Goal: Find specific page/section: Find specific page/section

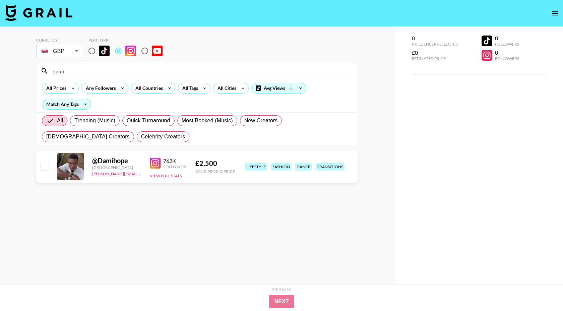
click at [142, 71] on input "dami" at bounding box center [201, 71] width 305 height 11
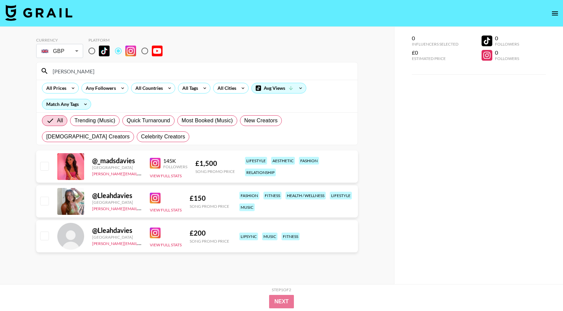
click at [79, 62] on section "Currency GBP GBP ​ Platform davies All Prices Any Followers All Countries All T…" at bounding box center [197, 88] width 322 height 113
click at [80, 71] on input "[PERSON_NAME]" at bounding box center [201, 71] width 305 height 11
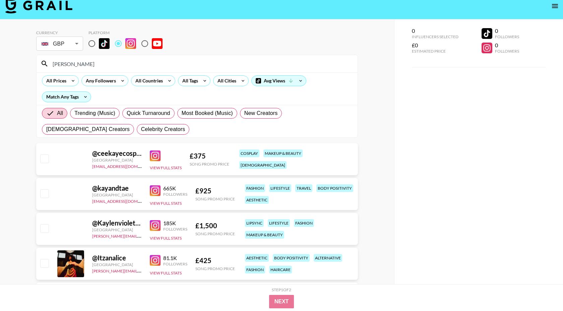
scroll to position [2, 0]
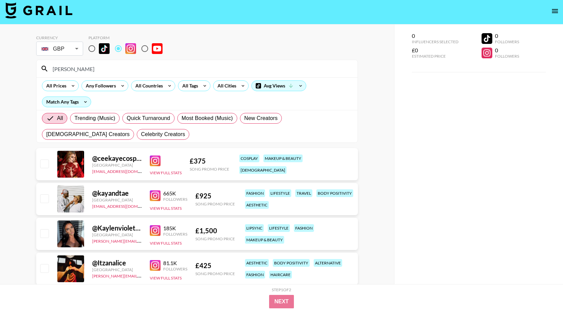
click at [128, 69] on input "[PERSON_NAME]" at bounding box center [201, 68] width 305 height 11
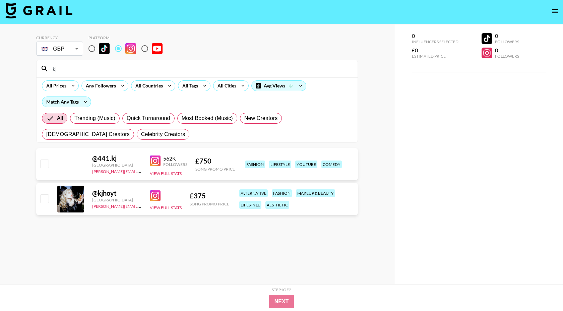
type input "k"
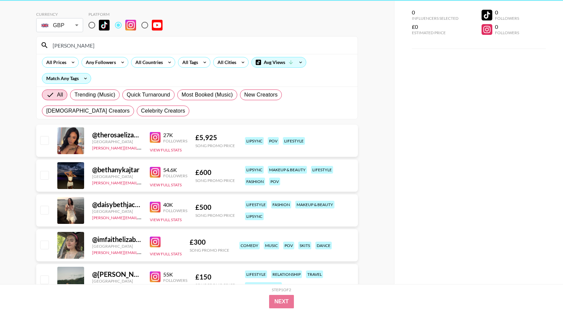
scroll to position [0, 0]
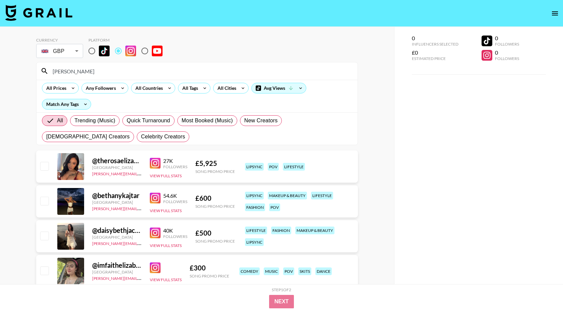
type input "[PERSON_NAME]"
click at [93, 53] on input "radio" at bounding box center [92, 51] width 14 height 14
radio input "true"
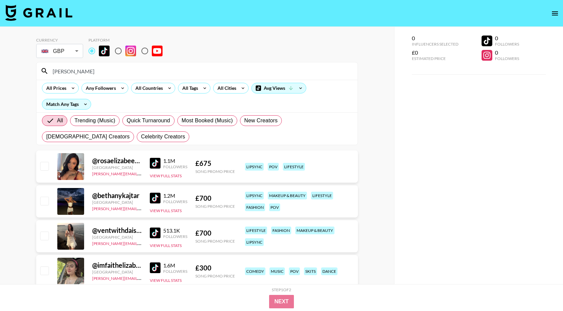
click at [90, 72] on input "[PERSON_NAME]" at bounding box center [201, 71] width 305 height 11
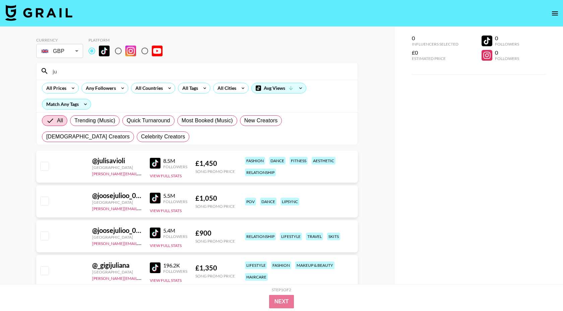
type input "j"
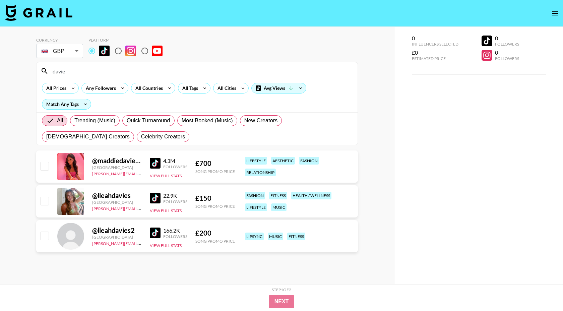
type input "[PERSON_NAME]"
click at [77, 72] on input "[PERSON_NAME]" at bounding box center [201, 71] width 305 height 11
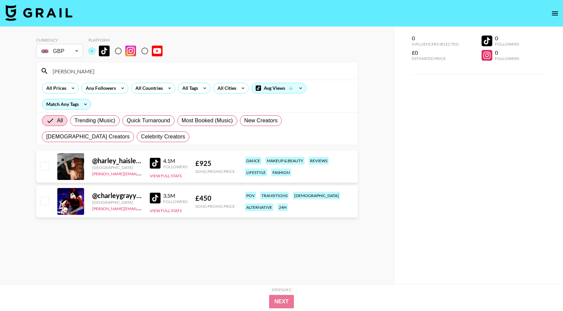
type input "[PERSON_NAME]"
click at [197, 94] on div "All Prices Any Followers All Countries All Tags All Cities Avg Views Match Any …" at bounding box center [197, 96] width 321 height 33
click at [197, 93] on div "All Tags" at bounding box center [194, 88] width 33 height 11
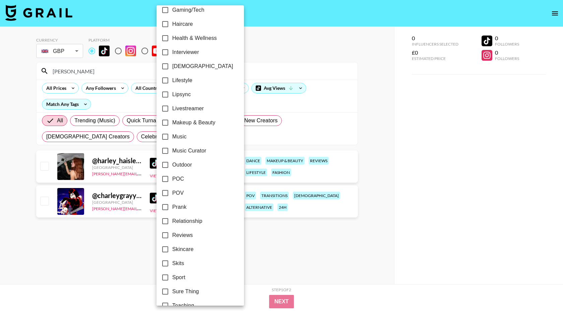
scroll to position [273, 0]
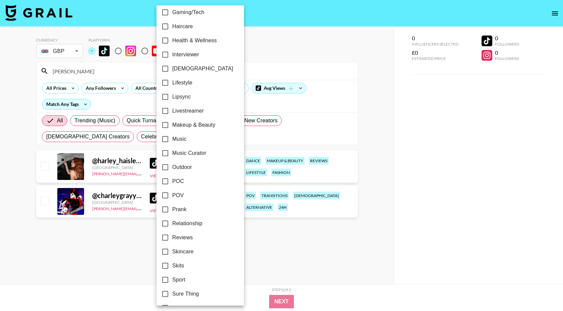
click at [188, 139] on label "Music" at bounding box center [195, 139] width 75 height 14
click at [172, 139] on input "Music" at bounding box center [165, 139] width 14 height 14
checkbox input "true"
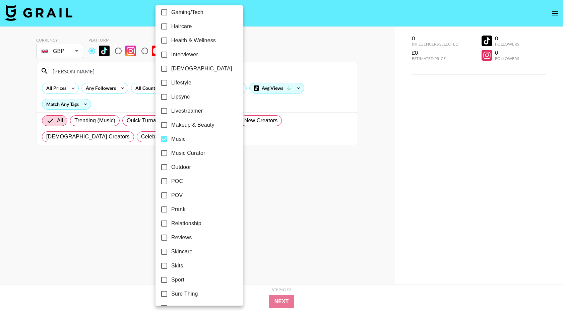
click at [74, 72] on div at bounding box center [281, 155] width 563 height 311
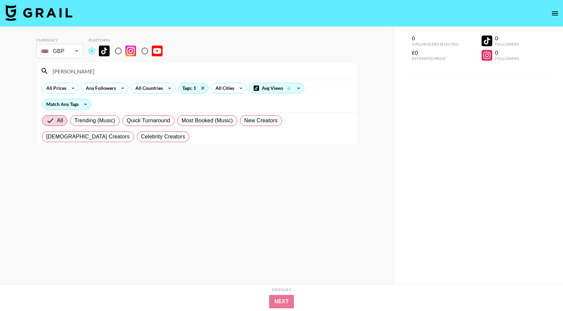
click at [74, 72] on div at bounding box center [281, 155] width 563 height 311
click at [74, 72] on div "24h Acting Aesthetic Alternative Animals / Pets Anime Art Astrology Body Positi…" at bounding box center [281, 155] width 563 height 311
click at [74, 72] on input "[PERSON_NAME]" at bounding box center [201, 71] width 305 height 11
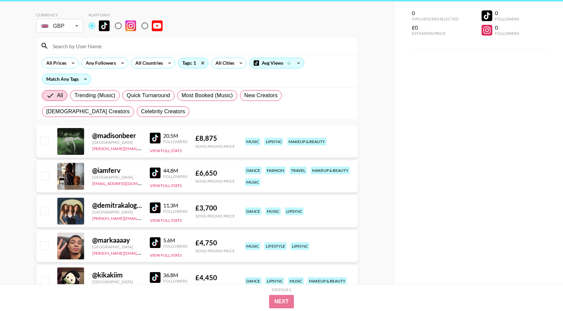
scroll to position [24, 0]
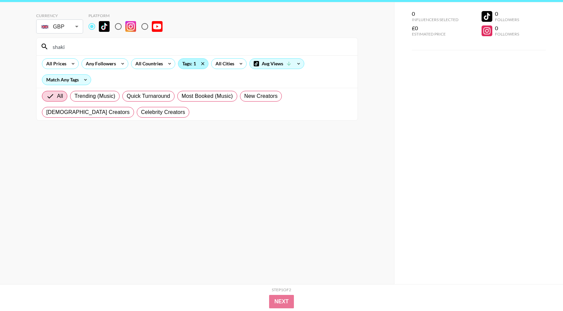
click at [197, 68] on div "Tags: 1" at bounding box center [193, 64] width 30 height 10
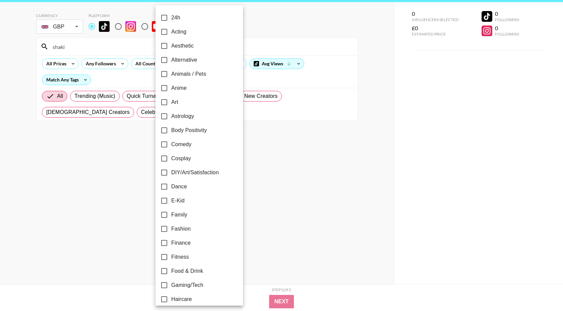
click at [229, 73] on div at bounding box center [281, 155] width 563 height 311
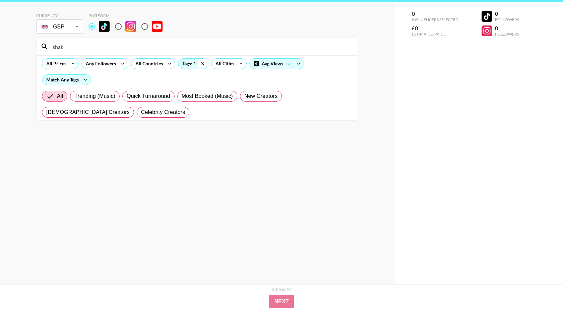
click at [206, 66] on icon at bounding box center [202, 64] width 11 height 10
click at [96, 40] on div "shaki" at bounding box center [197, 46] width 321 height 17
click at [91, 44] on input "shaki" at bounding box center [201, 46] width 305 height 11
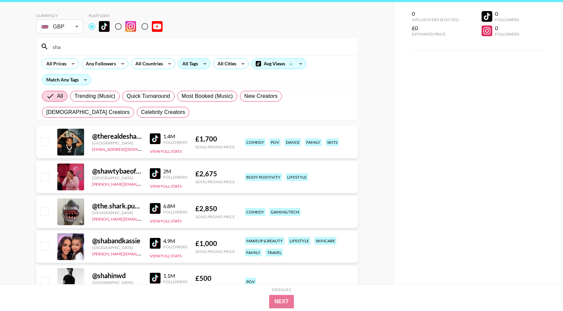
click at [111, 47] on input "sha" at bounding box center [201, 46] width 305 height 11
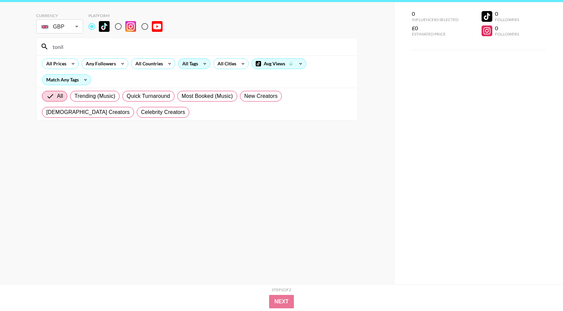
click at [88, 47] on input "tonil" at bounding box center [201, 46] width 305 height 11
click at [88, 47] on input "[PERSON_NAME]" at bounding box center [201, 46] width 305 height 11
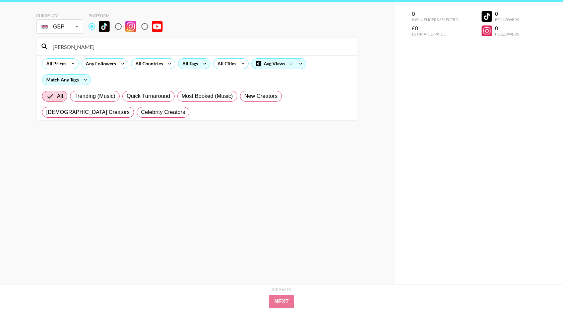
click at [88, 47] on input "[PERSON_NAME]" at bounding box center [201, 46] width 305 height 11
type input "[PERSON_NAME]"
click at [90, 48] on input "[PERSON_NAME]" at bounding box center [201, 46] width 305 height 11
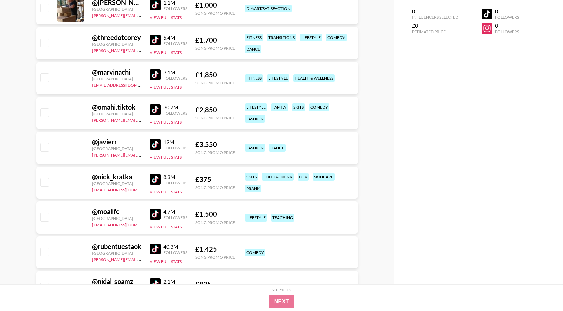
scroll to position [436, 0]
